Goal: Book appointment/travel/reservation

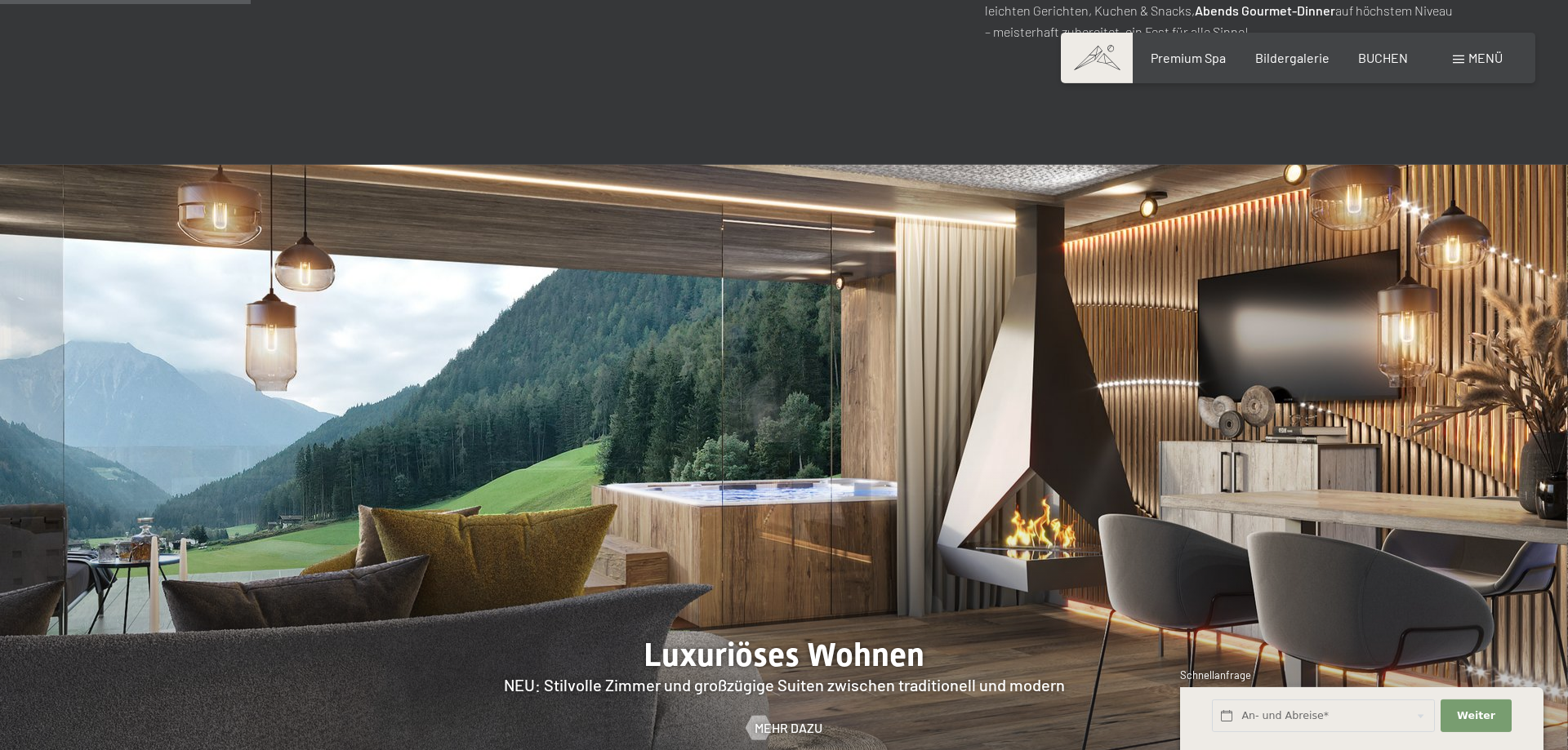
scroll to position [1416, 0]
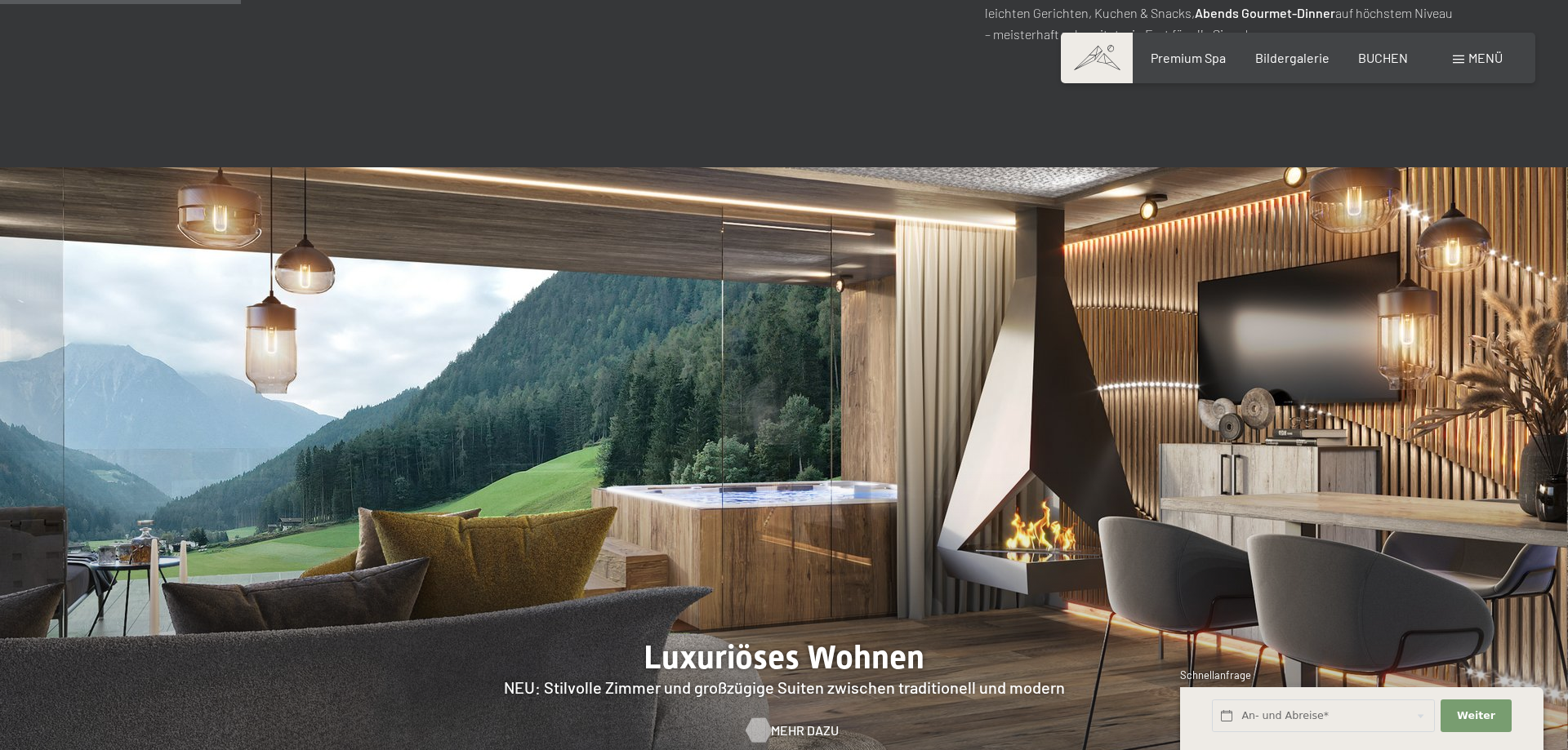
click at [815, 722] on span "Mehr dazu" at bounding box center [804, 730] width 68 height 18
click at [787, 722] on span "Mehr dazu" at bounding box center [804, 730] width 68 height 18
click at [786, 722] on span "Mehr dazu" at bounding box center [804, 730] width 68 height 18
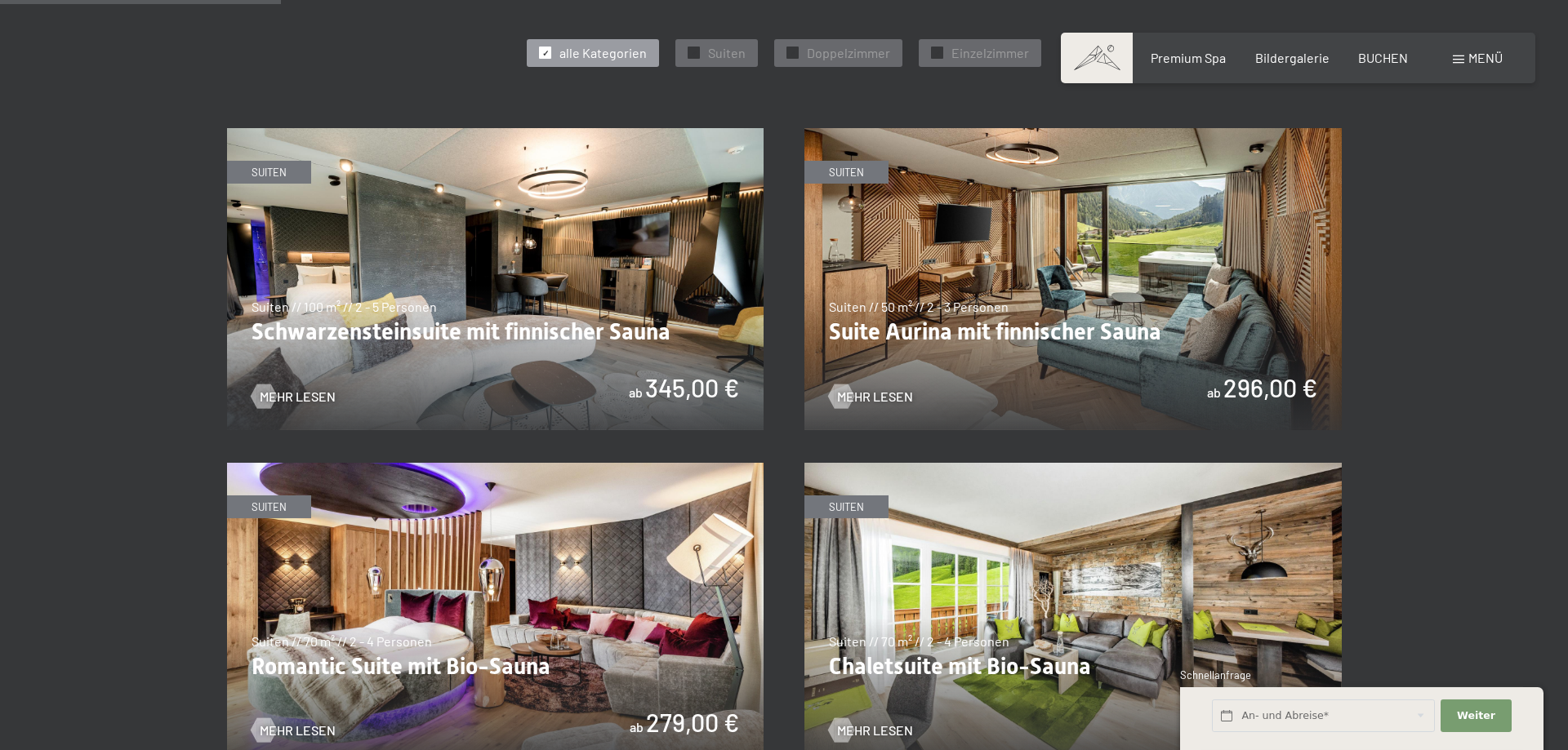
scroll to position [916, 0]
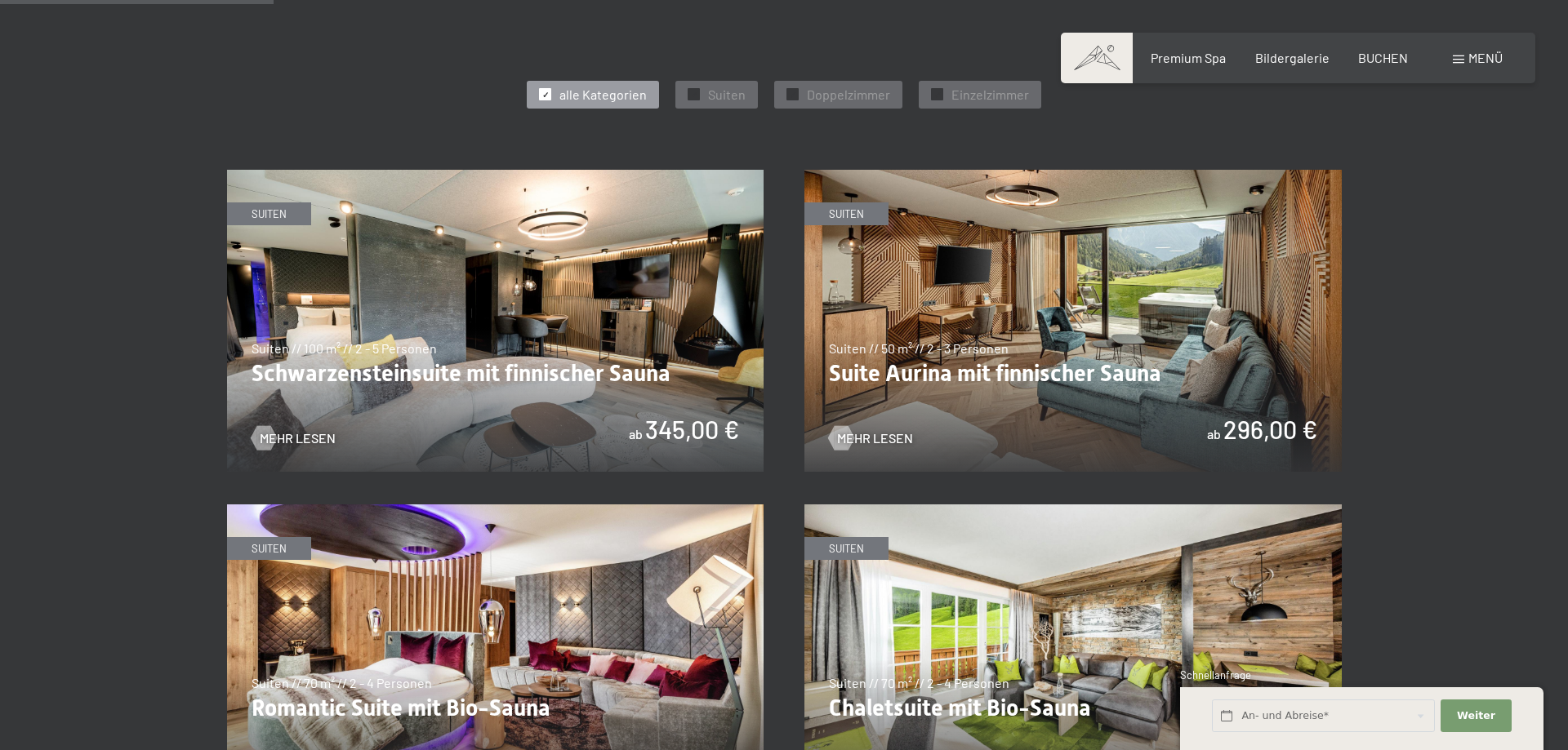
click at [383, 363] on img at bounding box center [495, 321] width 537 height 302
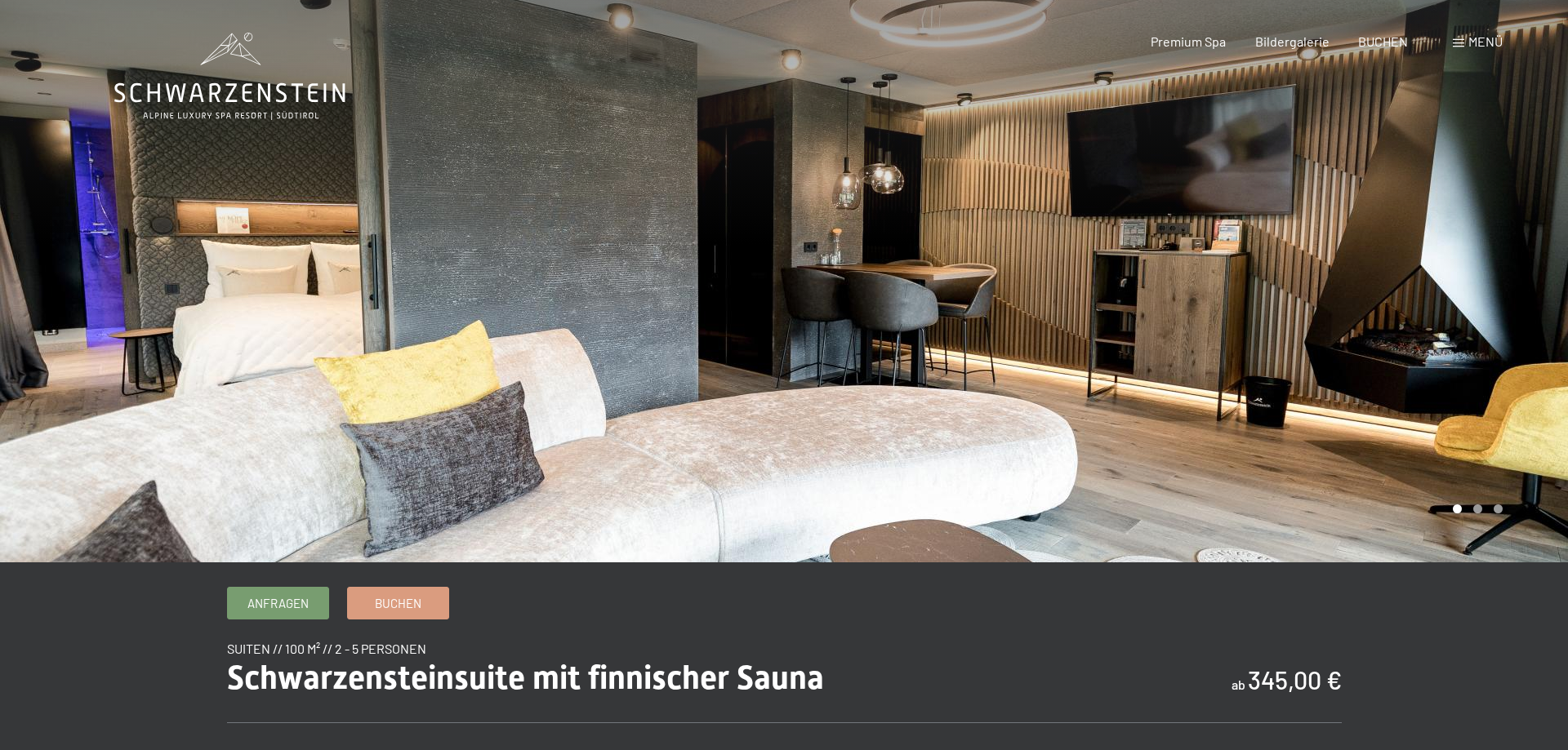
drag, startPoint x: 913, startPoint y: 295, endPoint x: 543, endPoint y: 295, distance: 370.0
click at [543, 563] on div at bounding box center [784, 563] width 1339 height 0
click at [543, 293] on div at bounding box center [392, 281] width 784 height 563
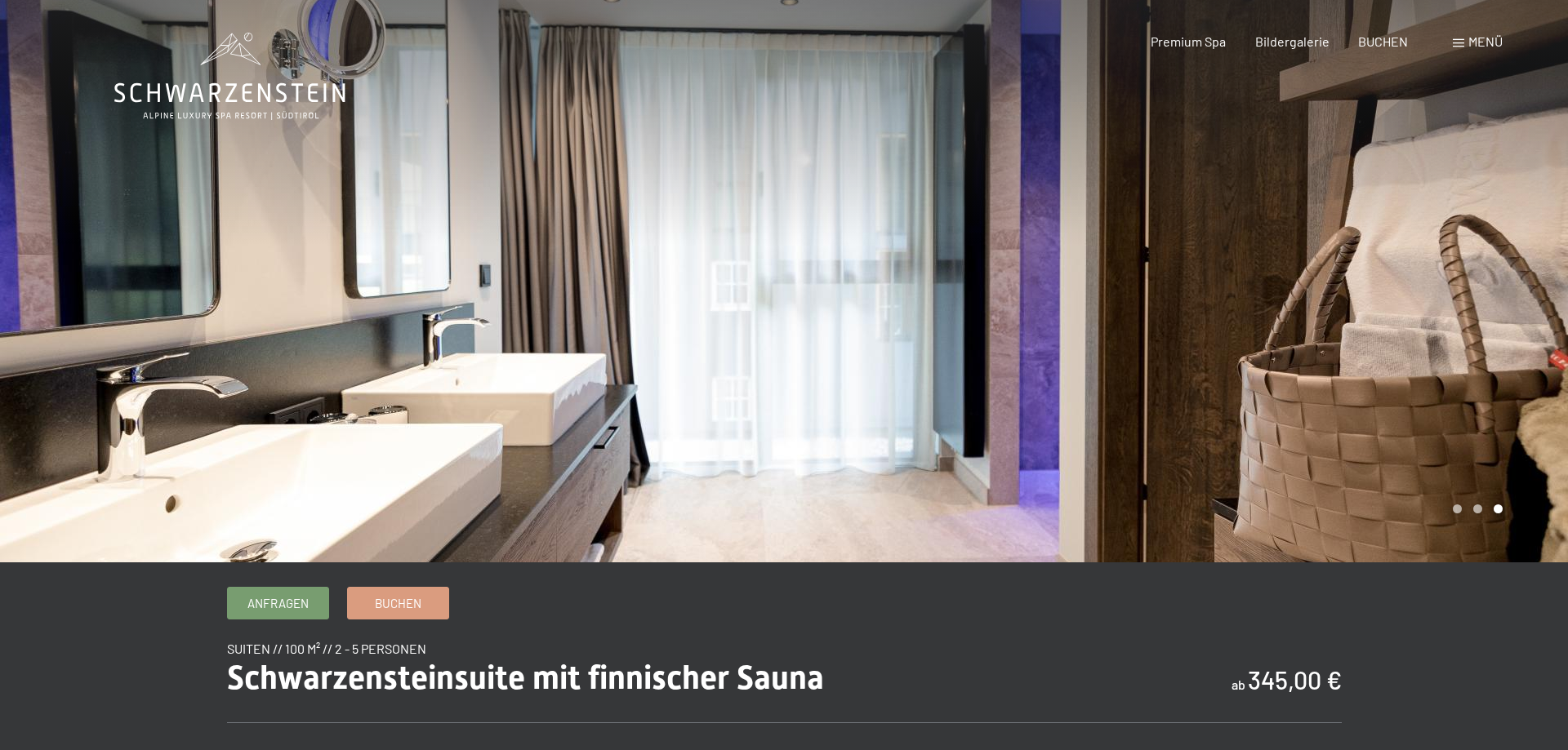
click at [543, 292] on div at bounding box center [392, 281] width 784 height 563
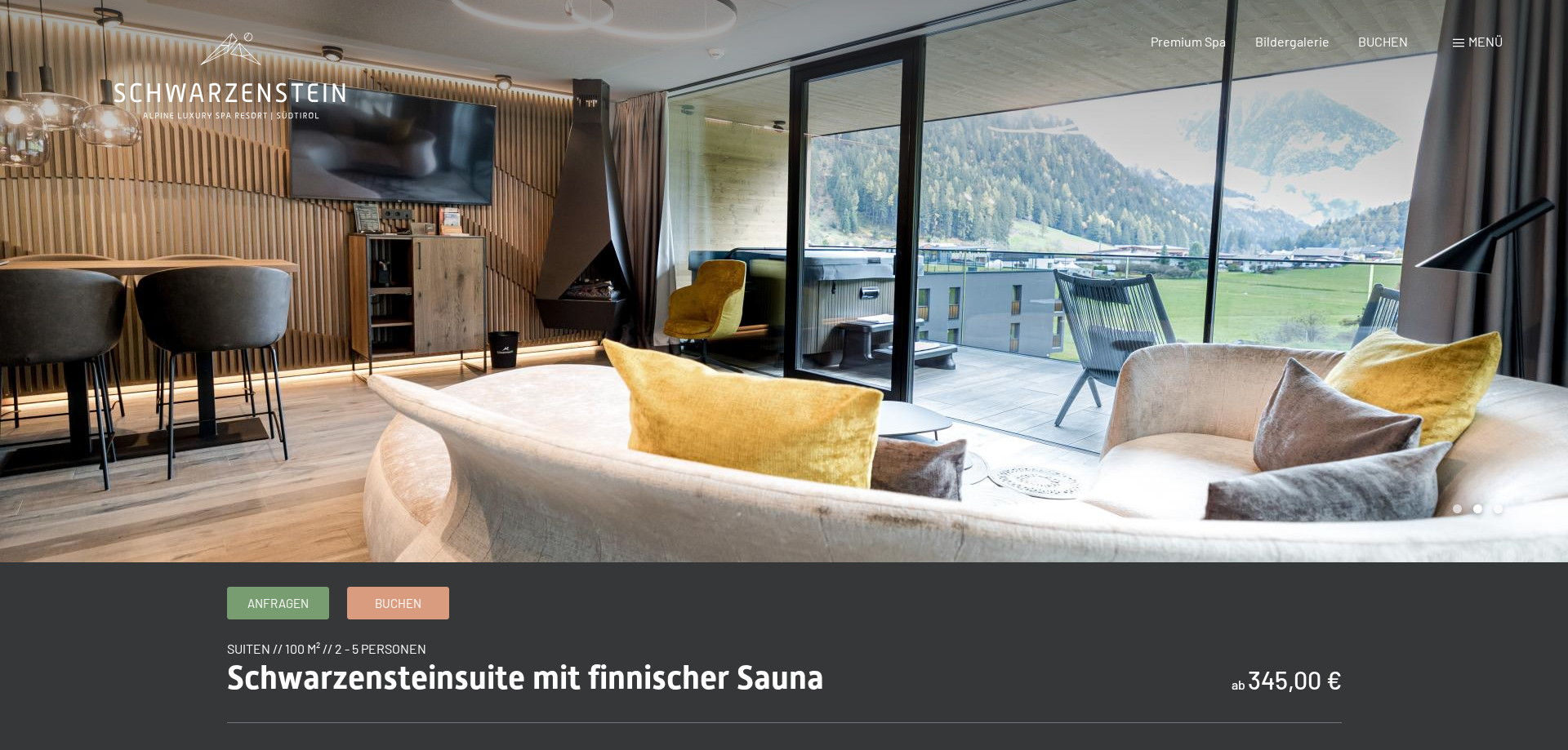
click at [542, 290] on div at bounding box center [392, 281] width 784 height 563
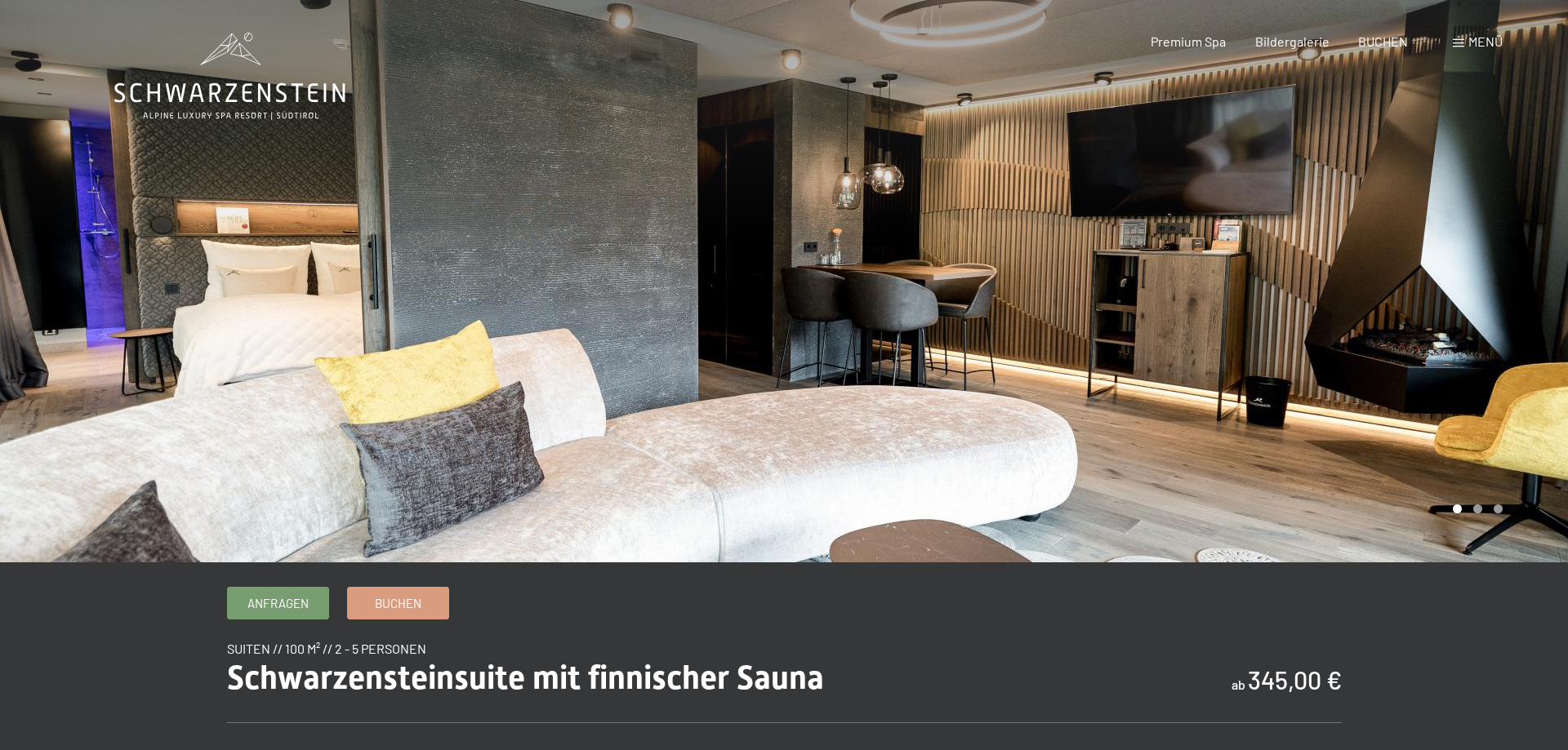
click at [542, 290] on div at bounding box center [392, 281] width 784 height 563
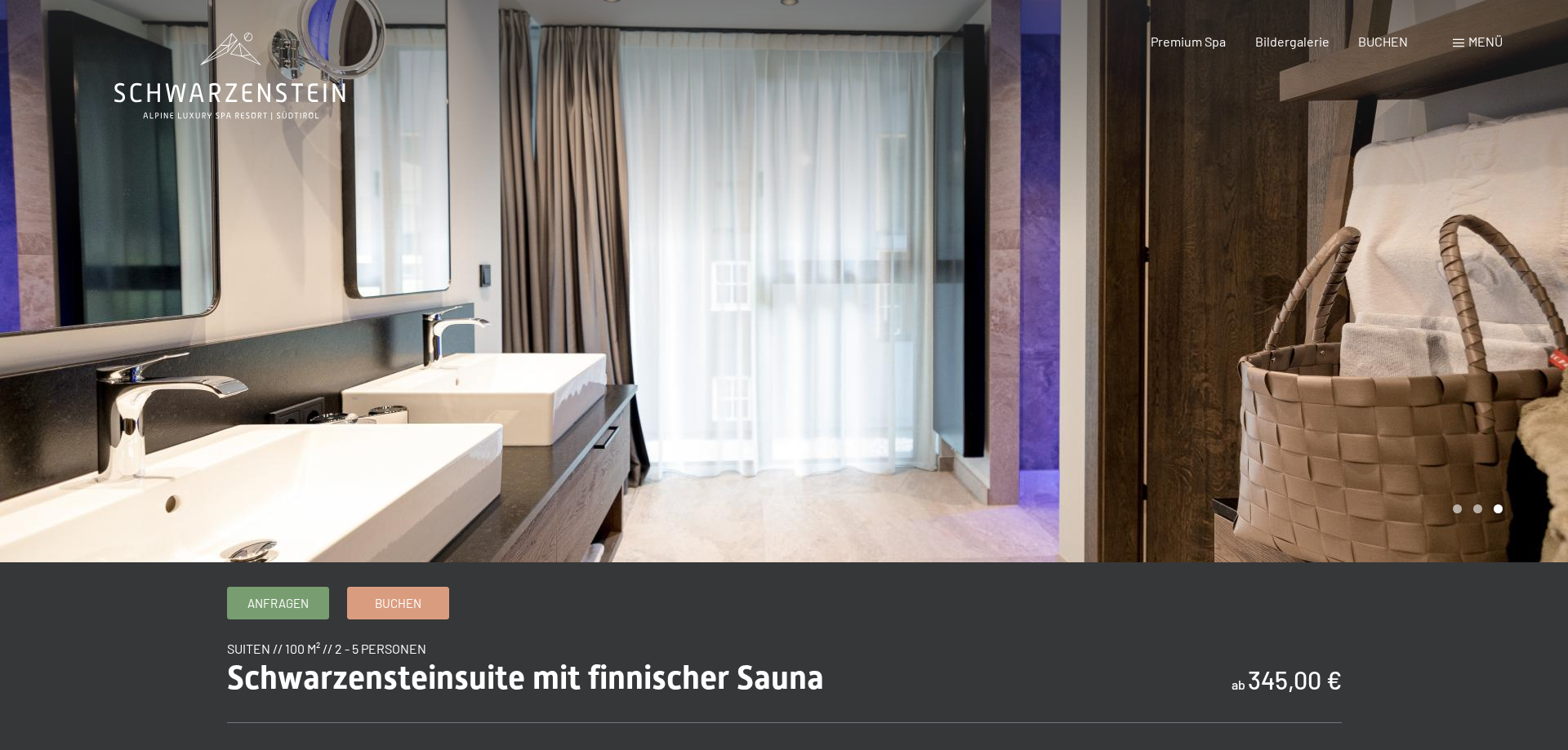
click at [542, 290] on div at bounding box center [392, 281] width 784 height 563
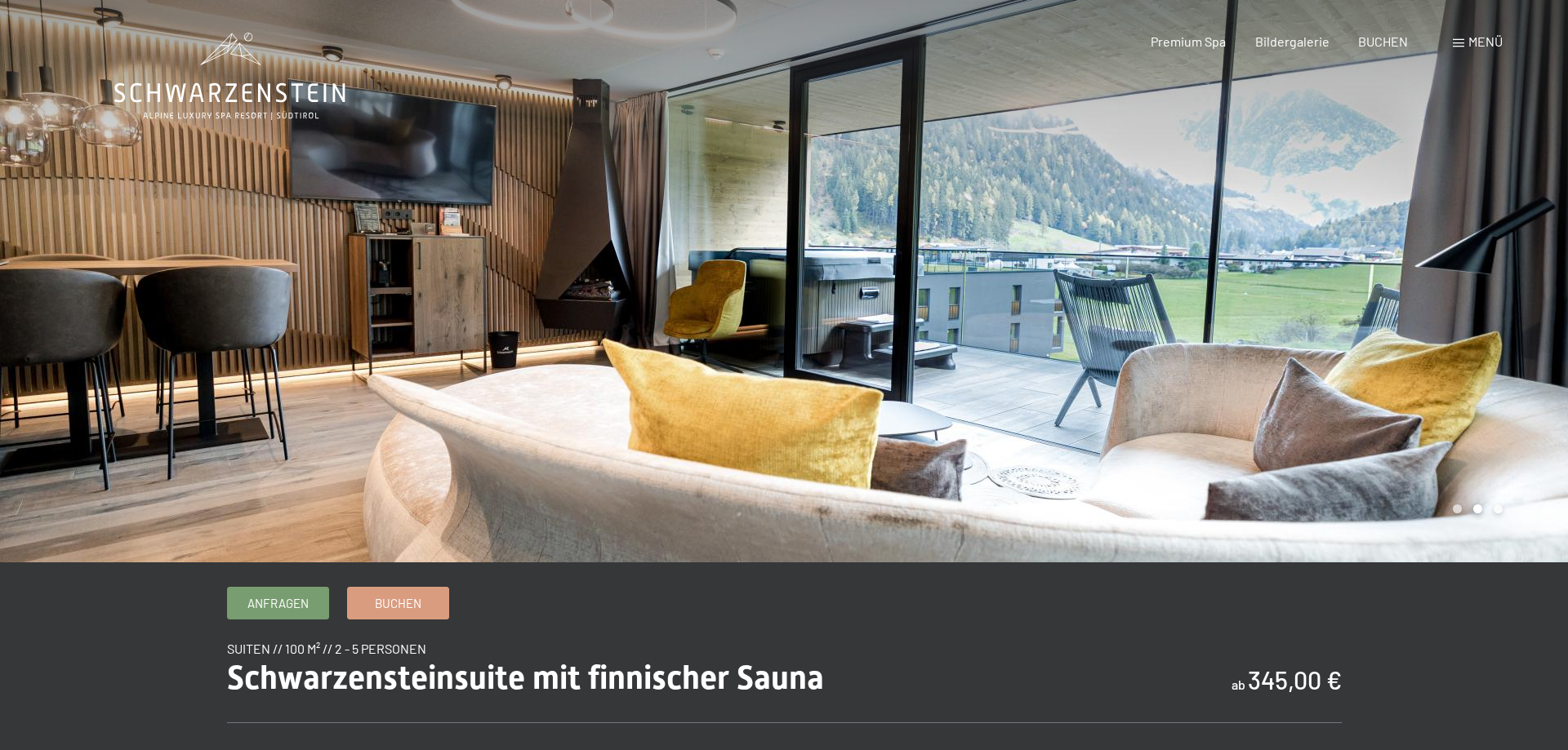
click at [1376, 321] on div at bounding box center [1175, 281] width 784 height 563
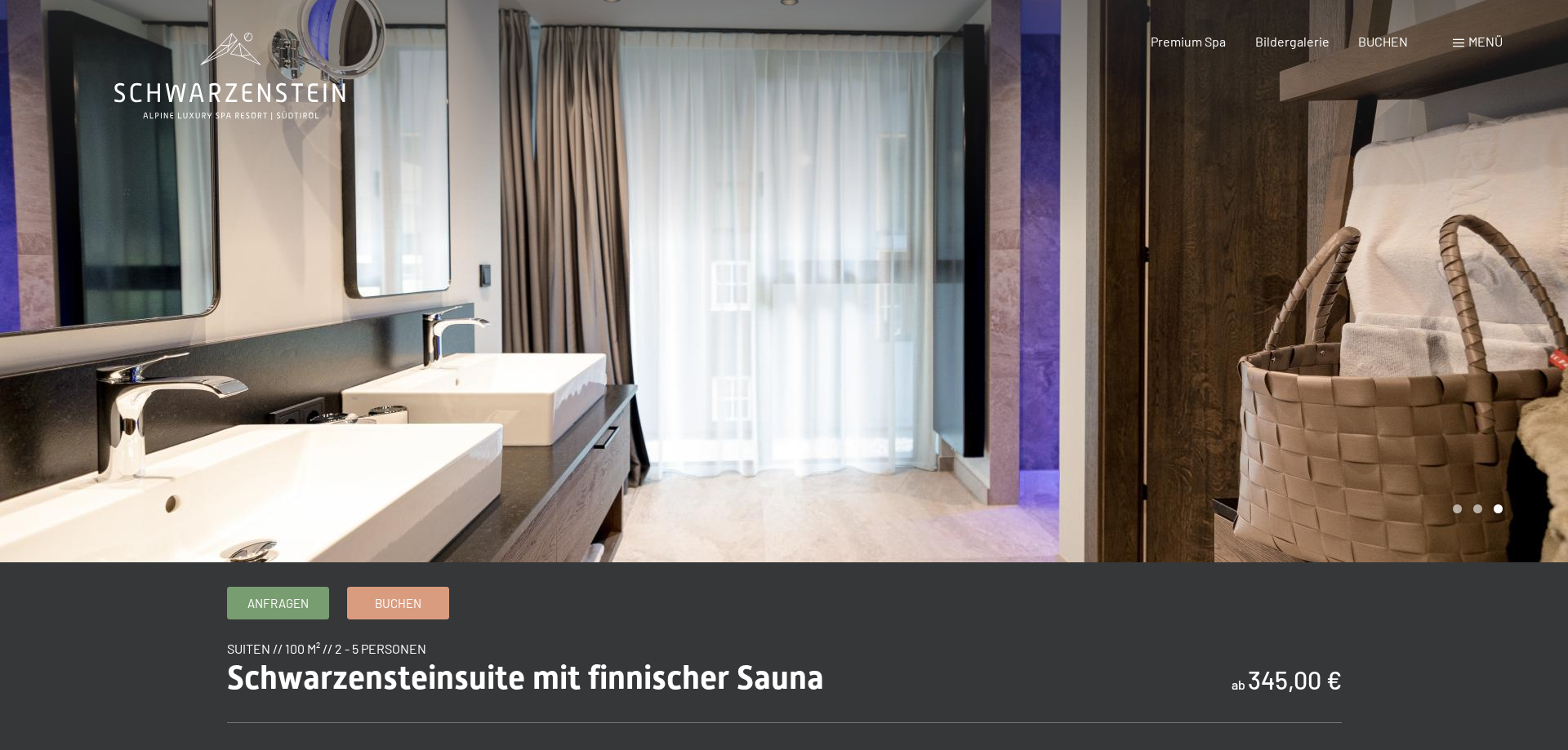
click at [1367, 321] on div at bounding box center [1175, 281] width 784 height 563
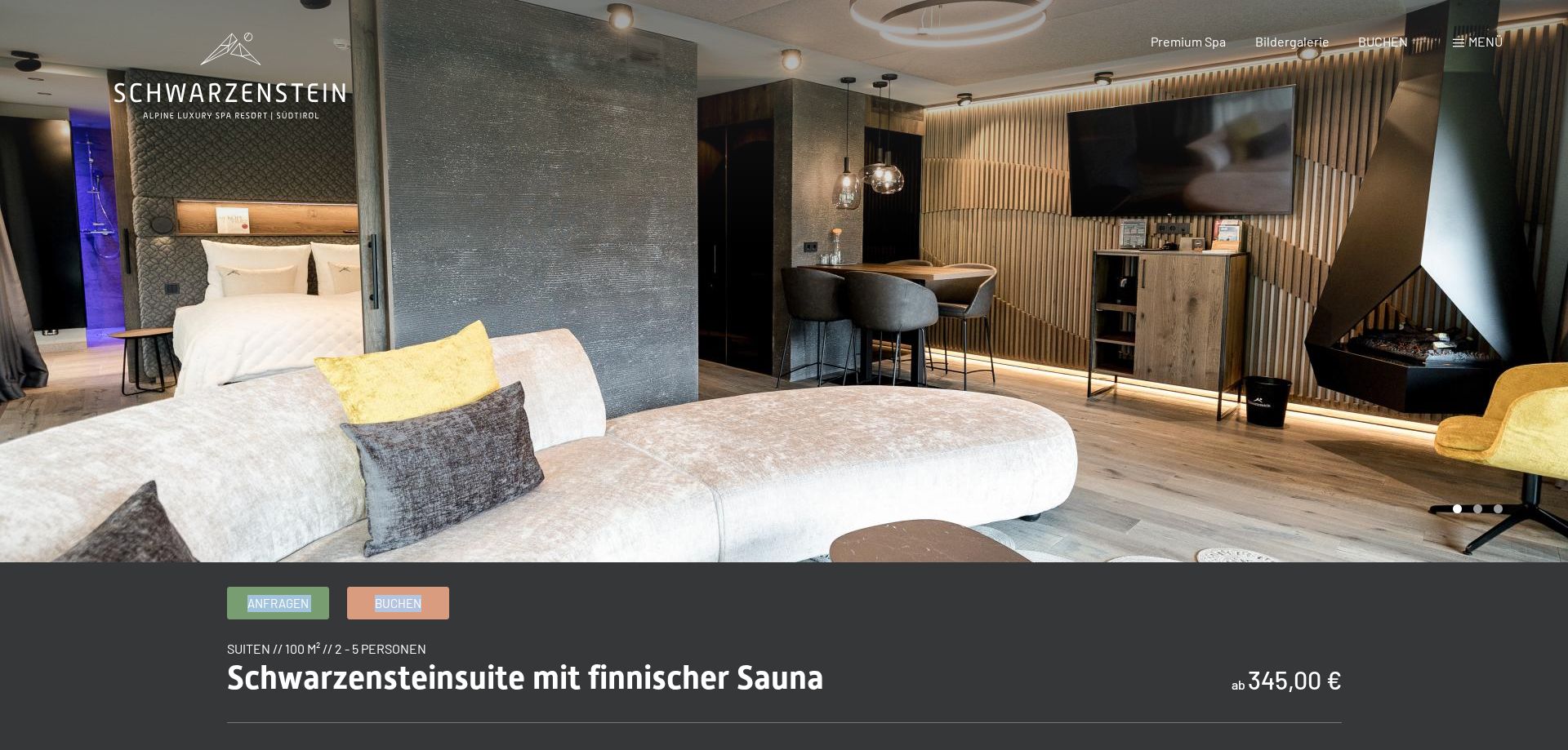
drag, startPoint x: 1242, startPoint y: 404, endPoint x: 1425, endPoint y: 609, distance: 274.8
click at [249, 61] on icon at bounding box center [229, 76] width 231 height 88
